Goal: Transaction & Acquisition: Purchase product/service

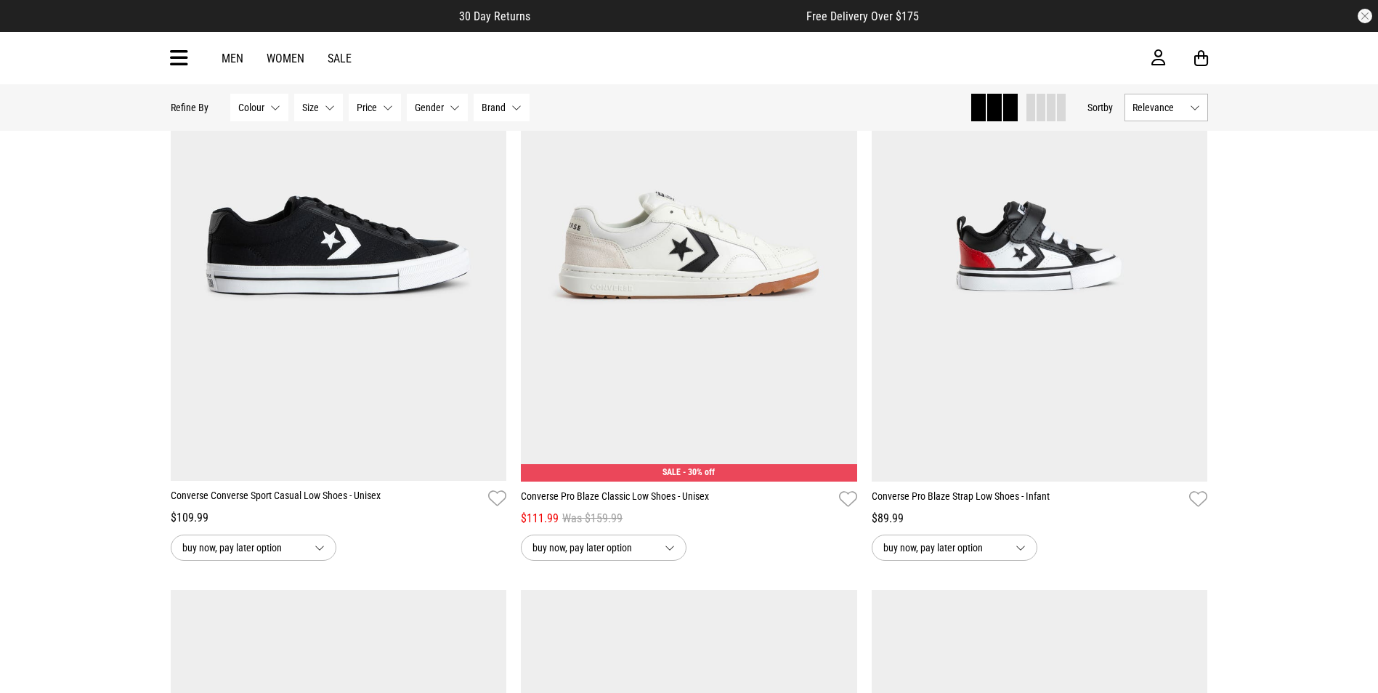
scroll to position [1962, 0]
click at [172, 56] on icon at bounding box center [179, 58] width 18 height 24
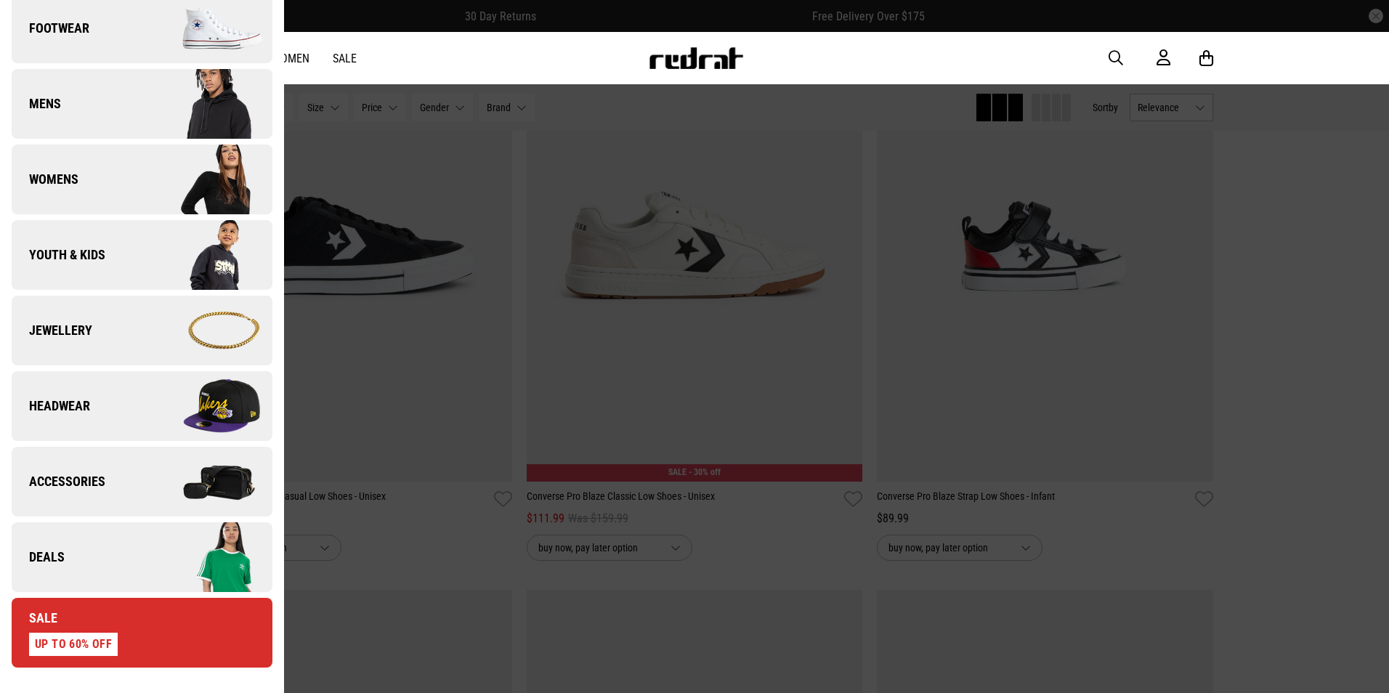
scroll to position [363, 0]
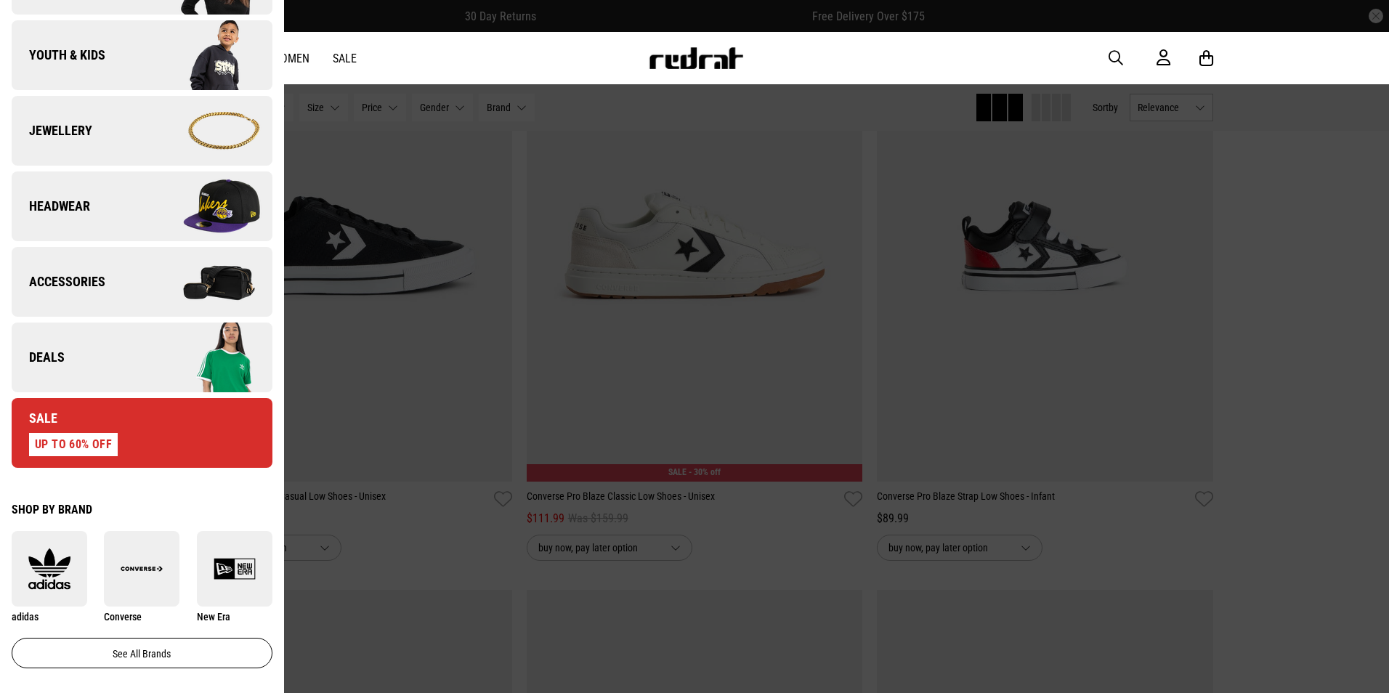
click at [108, 358] on link "Deals" at bounding box center [142, 358] width 261 height 70
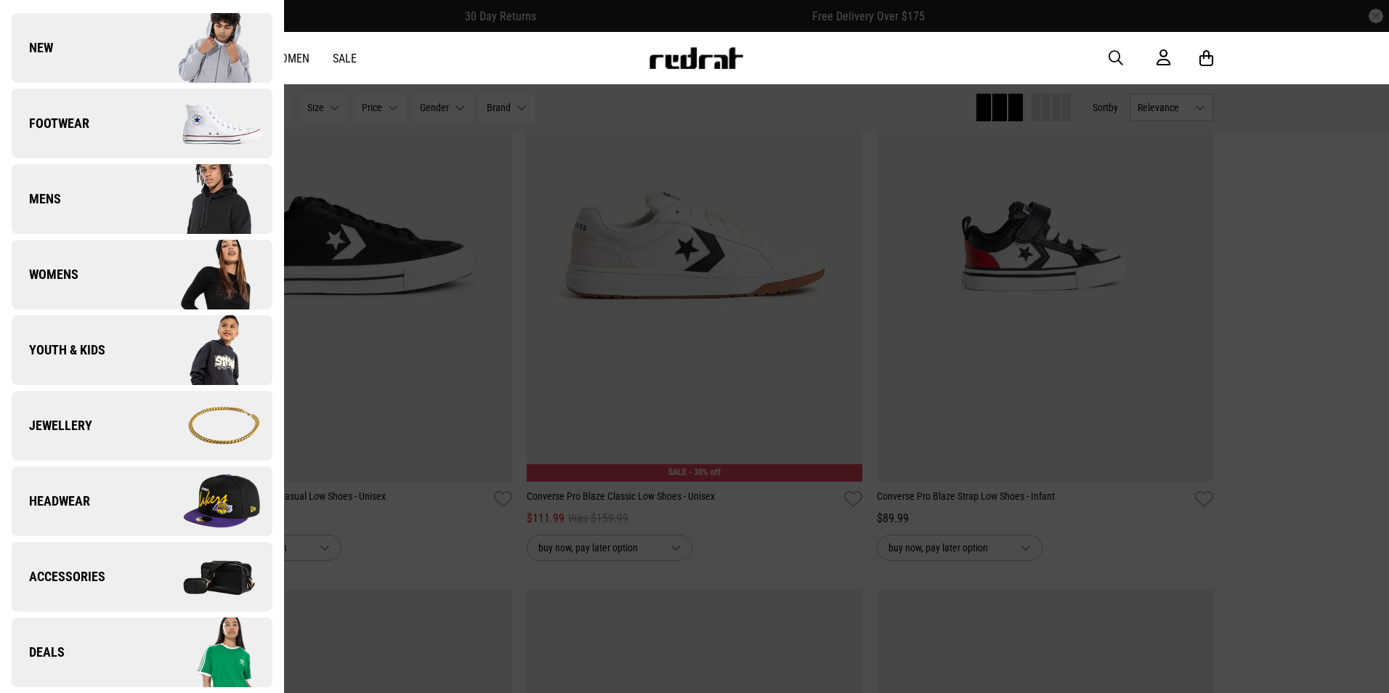
scroll to position [0, 0]
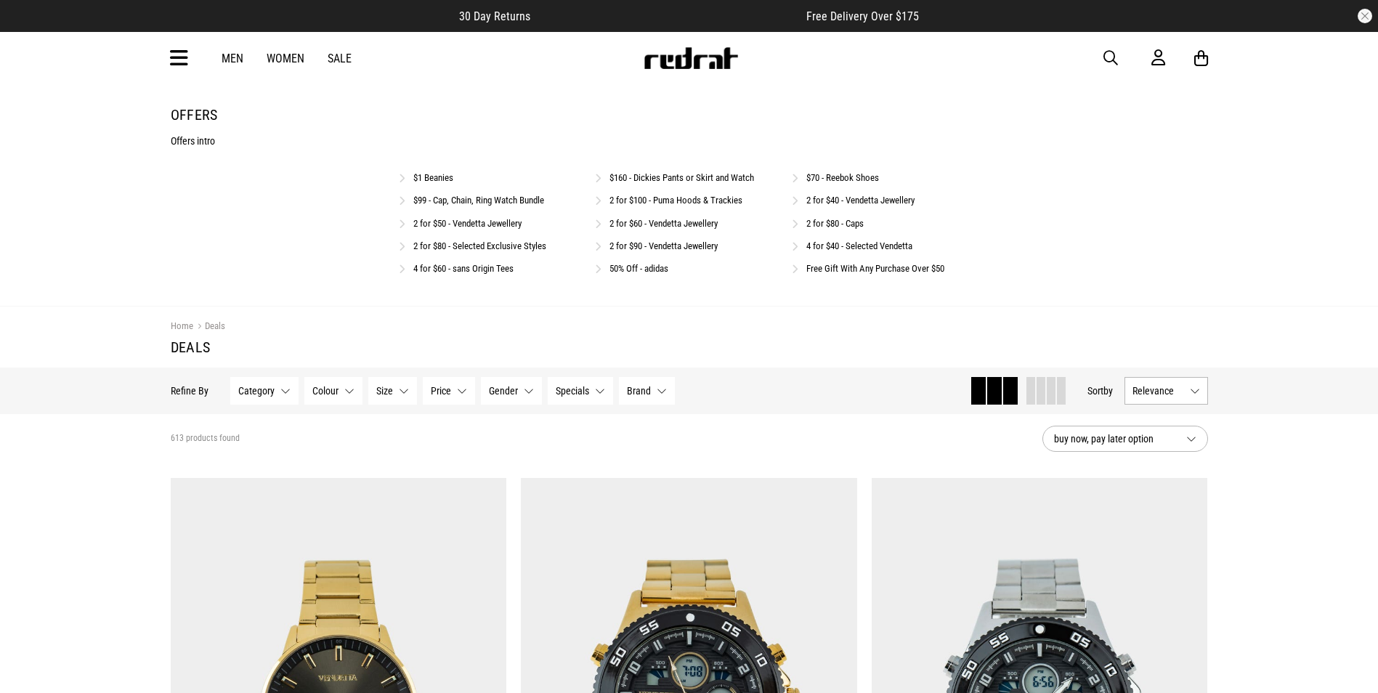
click at [497, 203] on link "$99 - Cap, Chain, Ring Watch Bundle" at bounding box center [478, 200] width 131 height 11
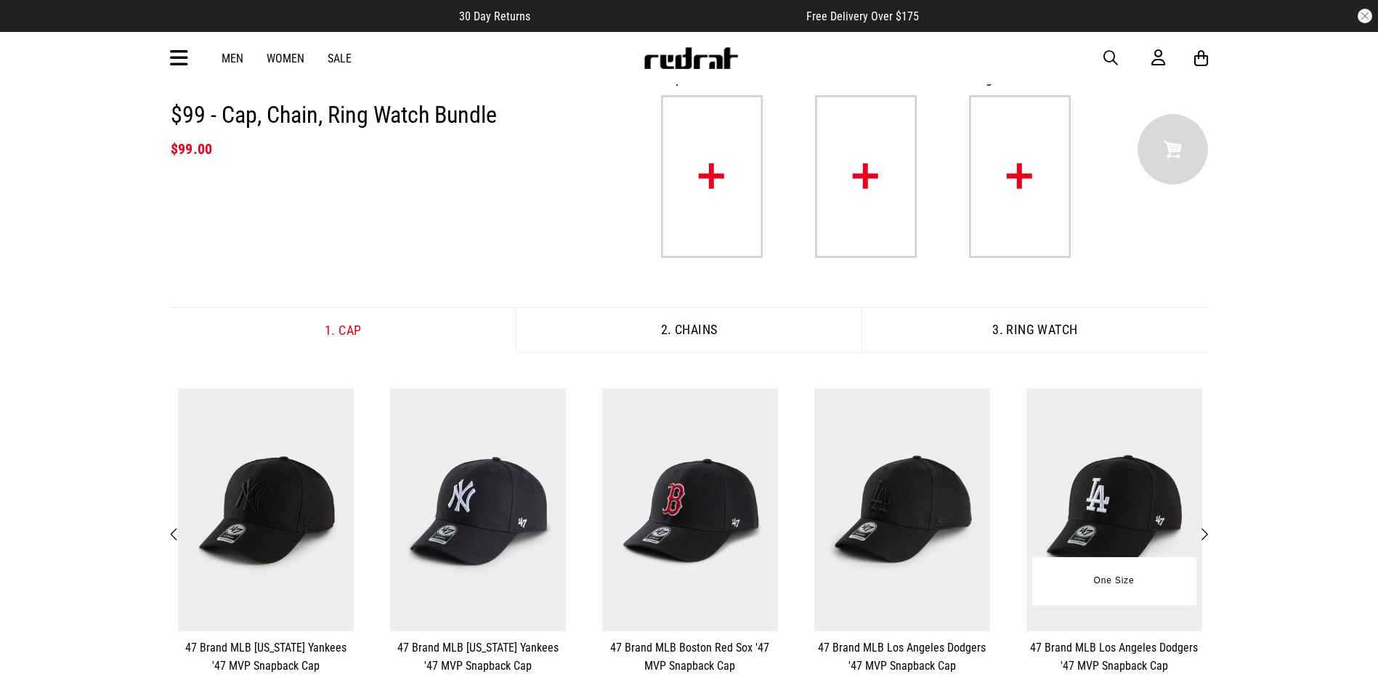
scroll to position [73, 0]
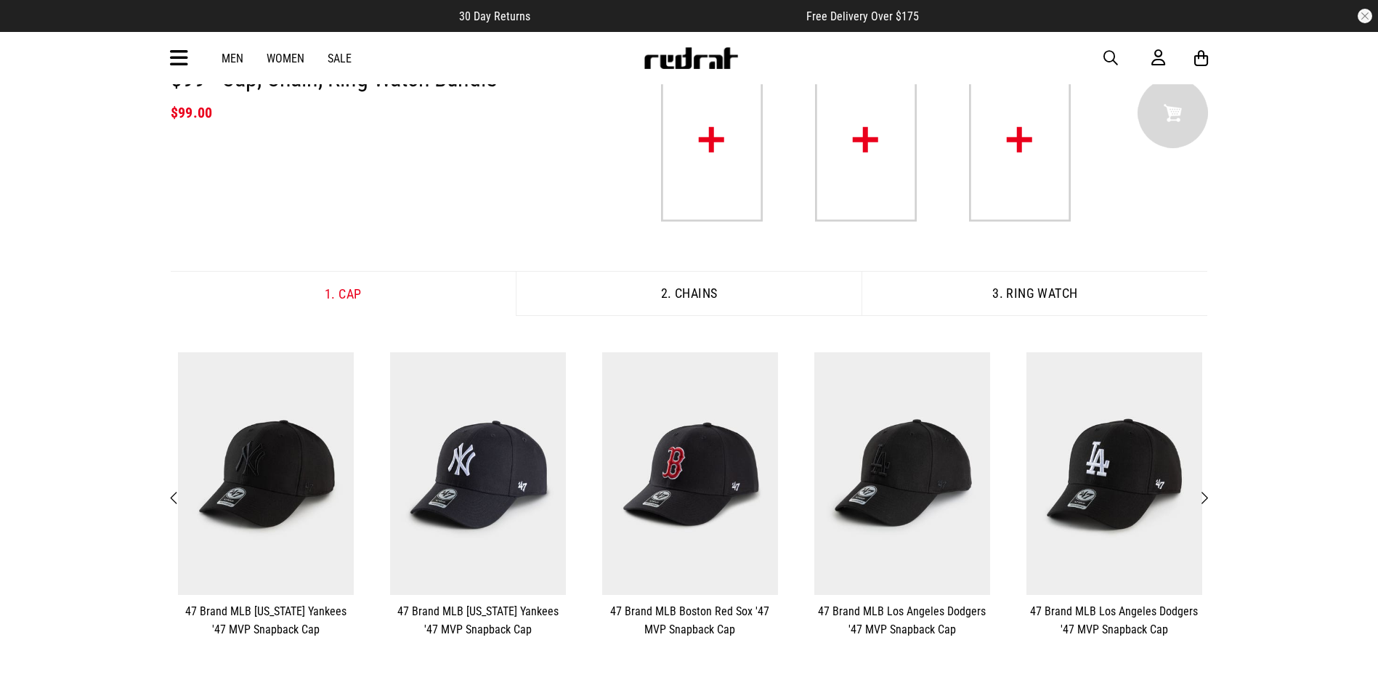
click at [1209, 493] on button "Next" at bounding box center [1204, 498] width 18 height 19
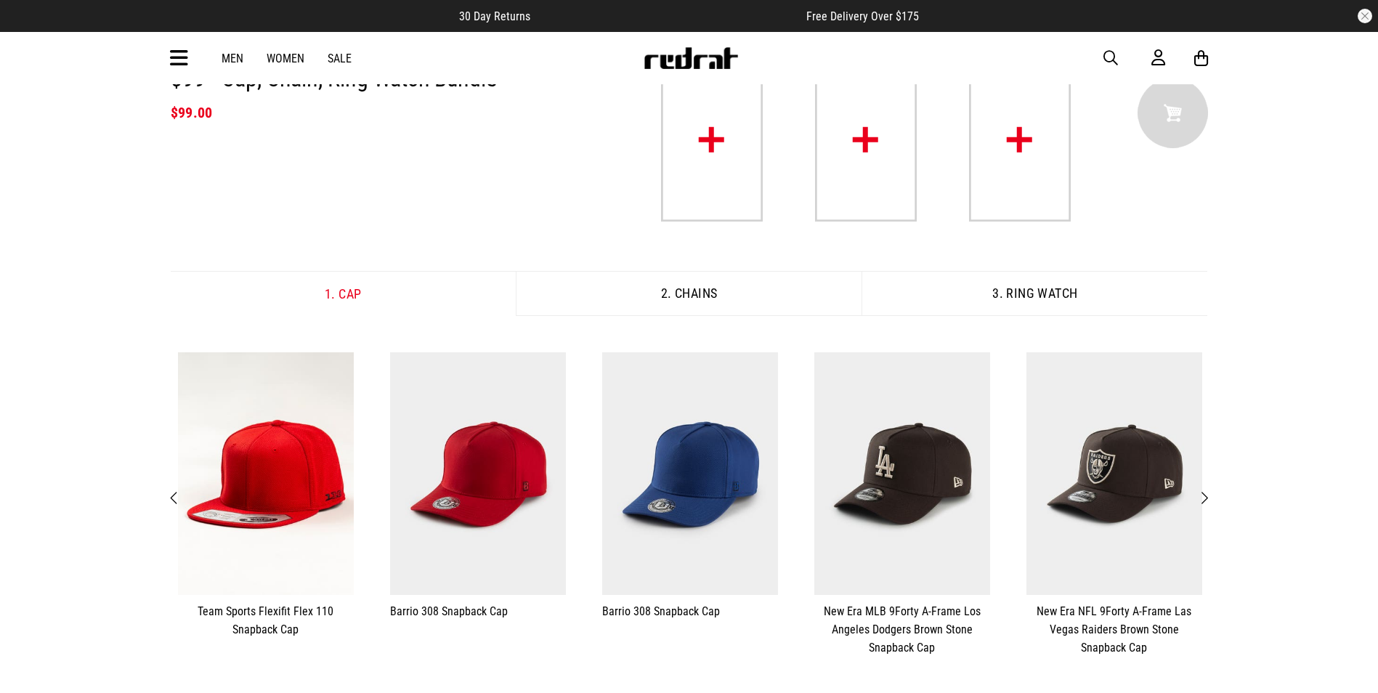
click at [1209, 495] on button "Next" at bounding box center [1204, 498] width 18 height 19
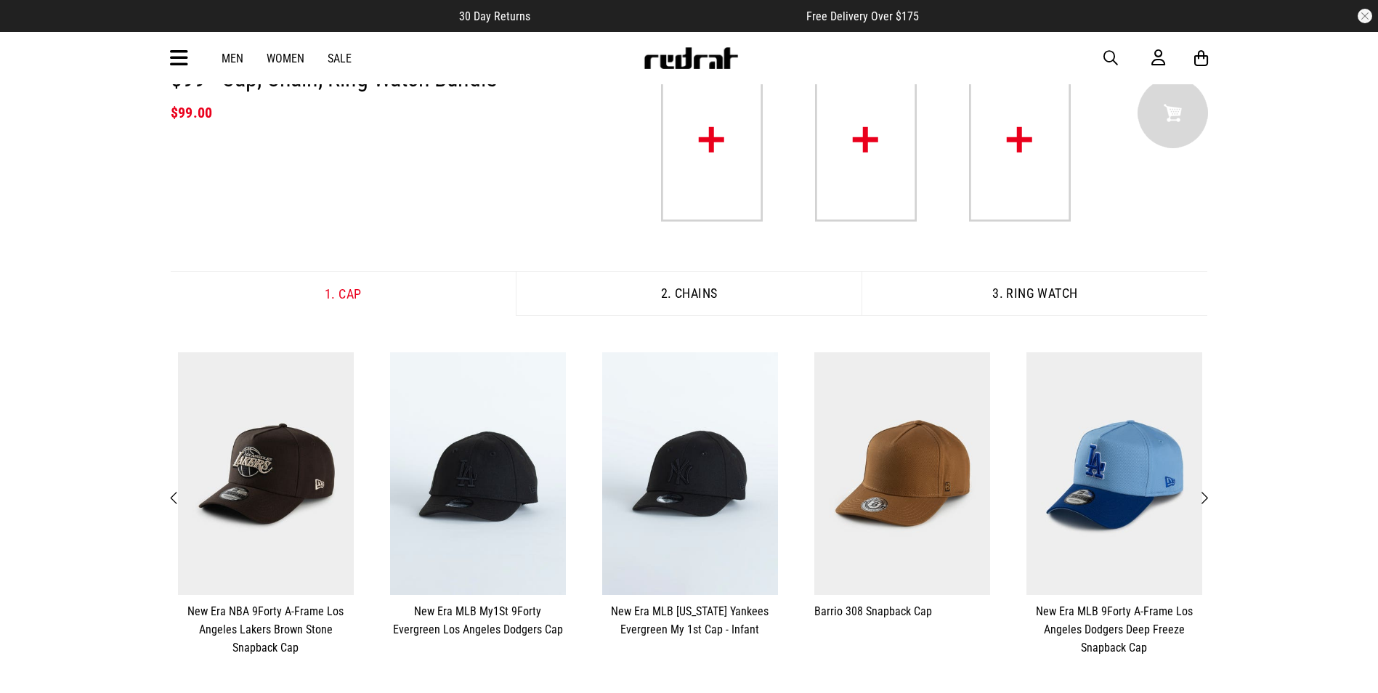
click at [1209, 495] on button "Next" at bounding box center [1204, 498] width 18 height 19
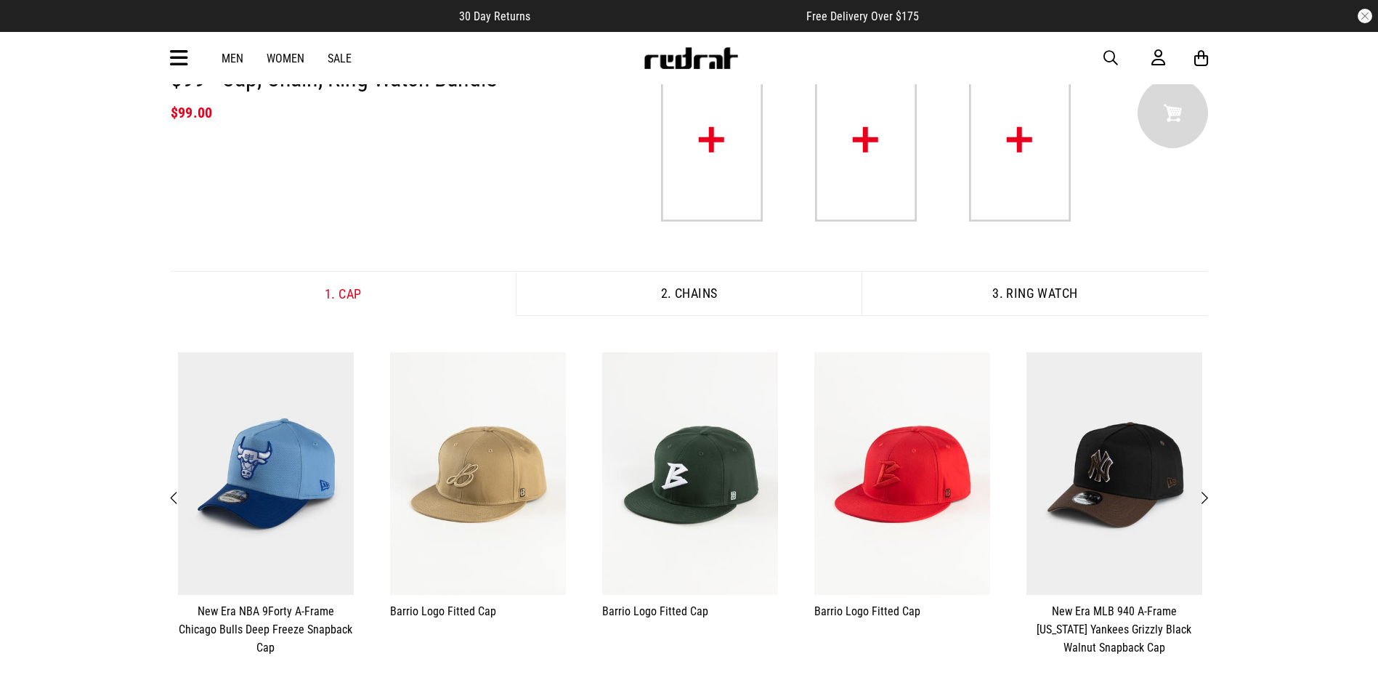
click at [171, 491] on span "Previous" at bounding box center [174, 498] width 9 height 17
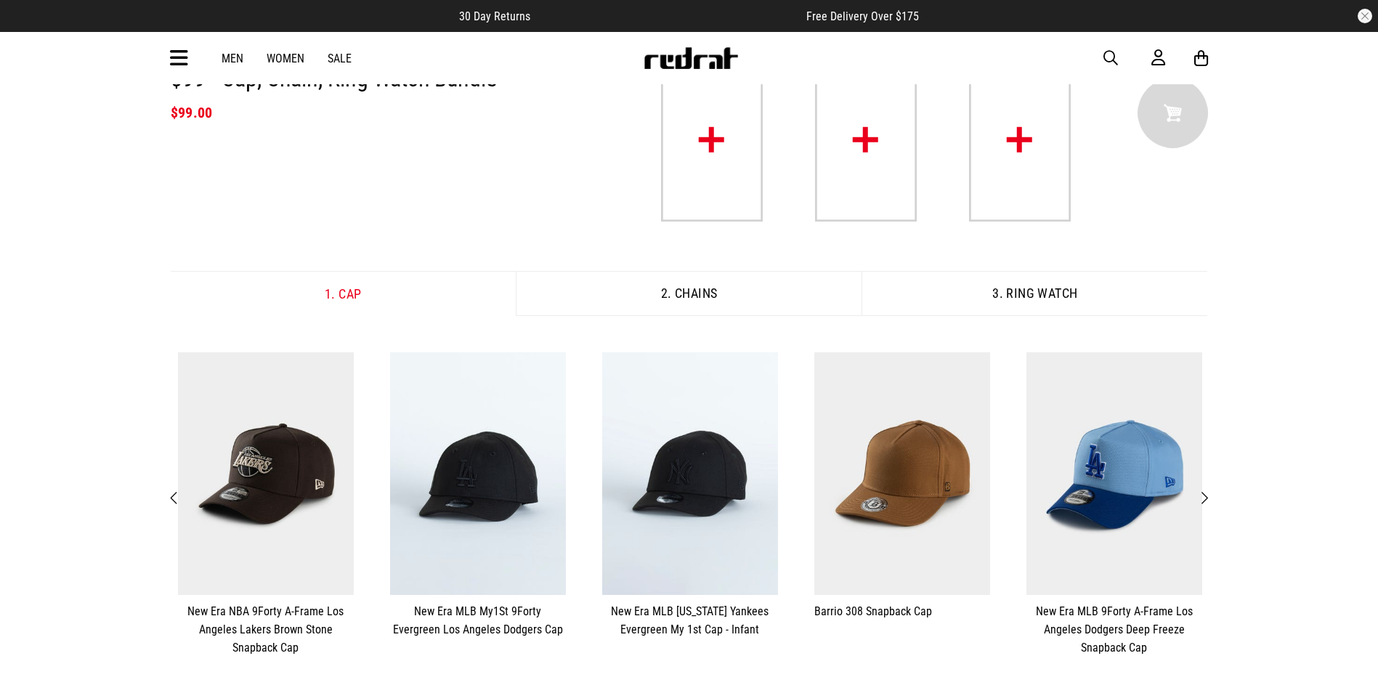
click at [171, 491] on span "Previous" at bounding box center [174, 498] width 9 height 17
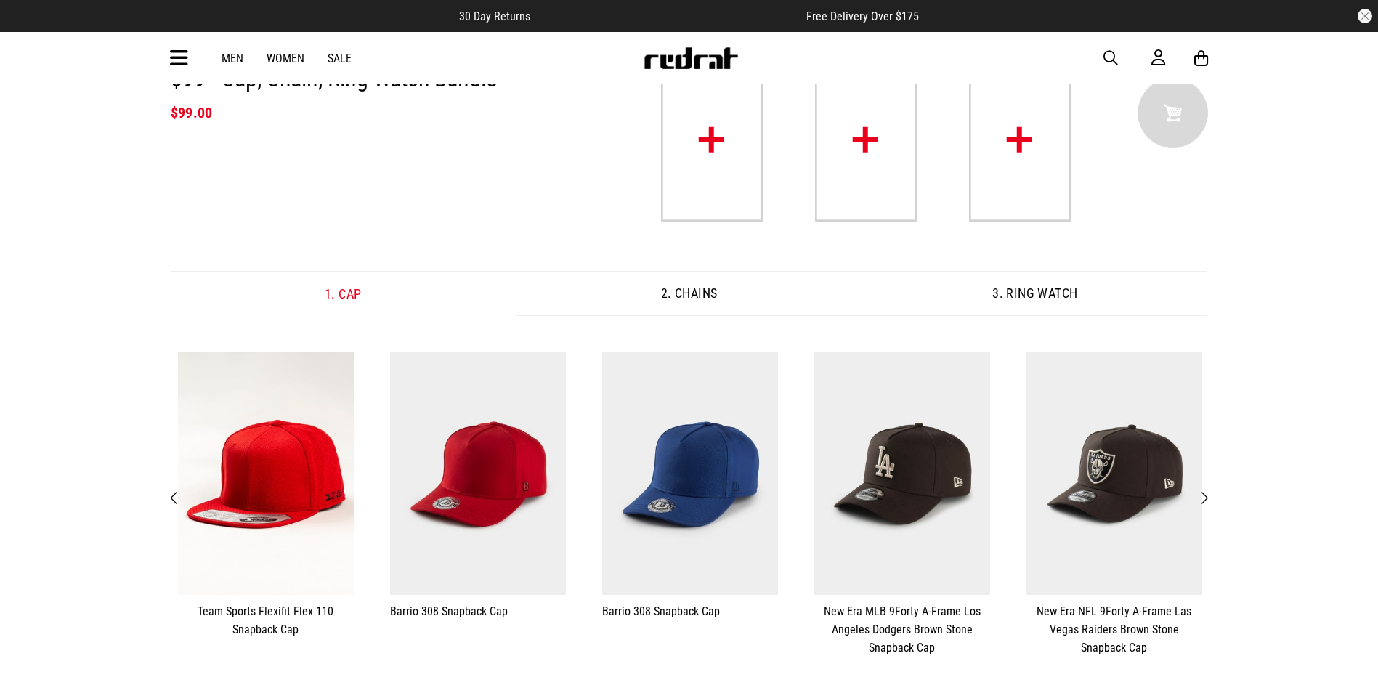
click at [1204, 504] on span "Next" at bounding box center [1203, 498] width 9 height 17
